Goal: Information Seeking & Learning: Check status

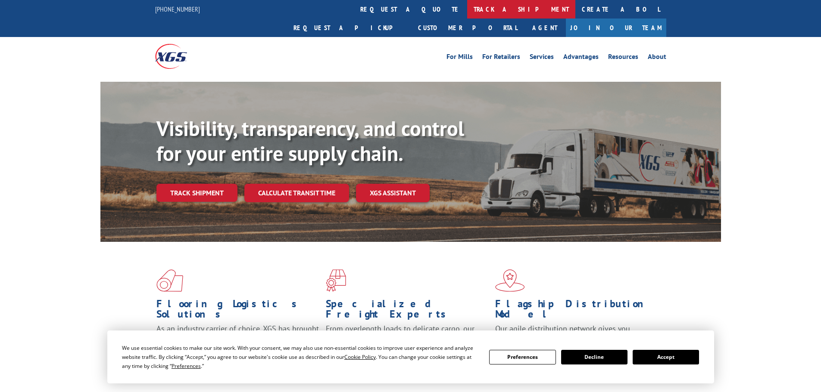
click at [467, 13] on link "track a shipment" at bounding box center [521, 9] width 108 height 19
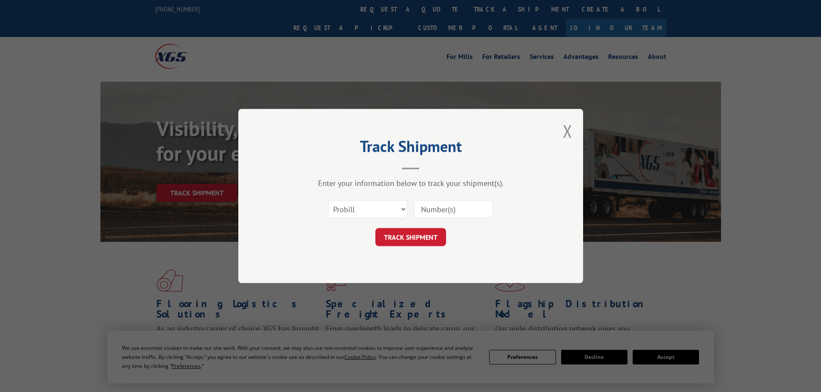
click at [454, 214] on input at bounding box center [452, 209] width 79 height 18
click at [328, 213] on select "Select category... Probill BOL PO" at bounding box center [367, 209] width 79 height 18
select select "po"
click at [328, 200] on select "Select category... Probill BOL PO" at bounding box center [367, 209] width 79 height 18
click at [450, 205] on input at bounding box center [452, 209] width 79 height 18
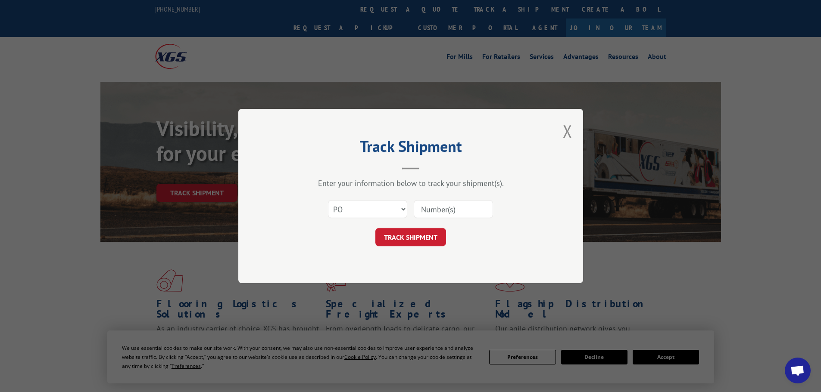
paste input "15501004"
type input "15501004"
click at [413, 236] on button "TRACK SHIPMENT" at bounding box center [410, 237] width 71 height 18
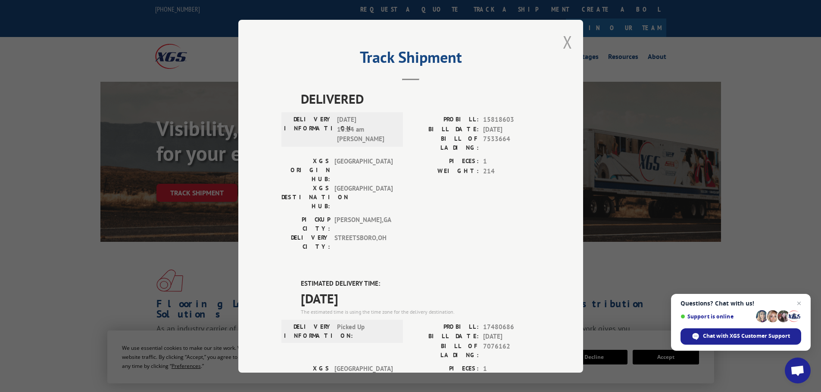
click at [563, 39] on button "Close modal" at bounding box center [567, 42] width 9 height 23
